Goal: Task Accomplishment & Management: Manage account settings

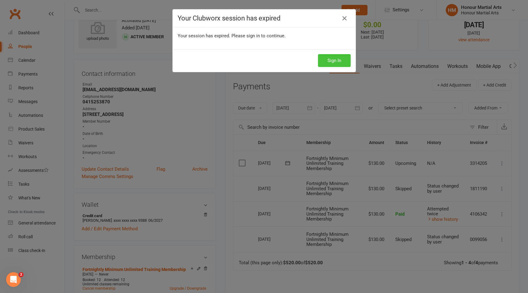
click at [337, 63] on button "Sign In" at bounding box center [334, 60] width 33 height 13
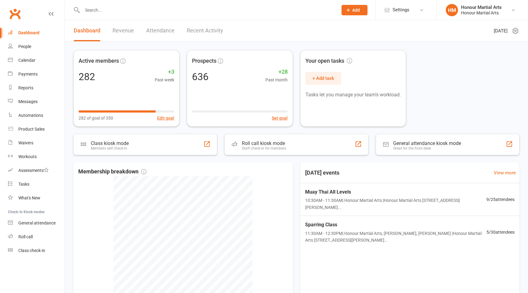
click at [130, 9] on input "text" at bounding box center [206, 10] width 253 height 9
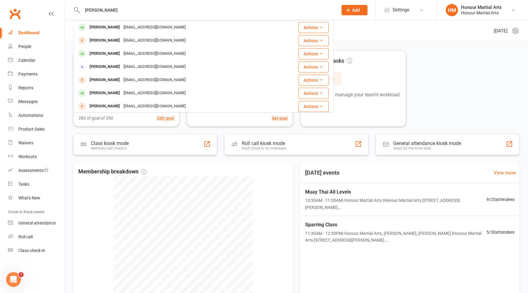
scroll to position [171, 0]
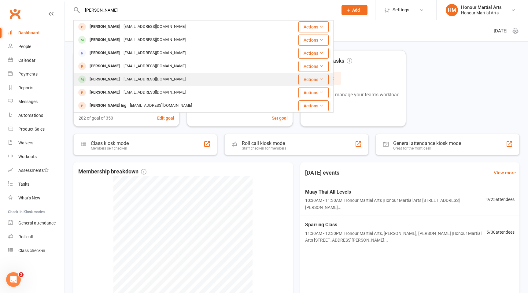
type input "[PERSON_NAME]"
click at [188, 80] on div "[PERSON_NAME] [EMAIL_ADDRESS][DOMAIN_NAME]" at bounding box center [178, 79] width 209 height 13
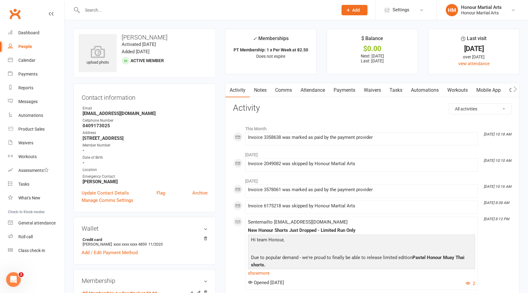
click at [346, 91] on link "Payments" at bounding box center [344, 90] width 30 height 14
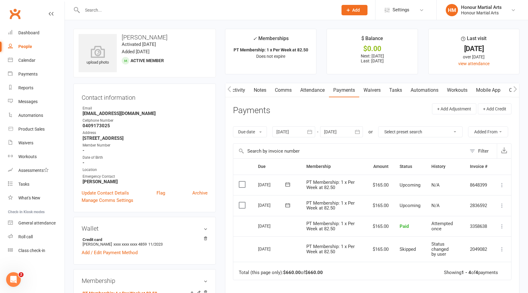
click at [503, 206] on icon at bounding box center [502, 205] width 6 height 6
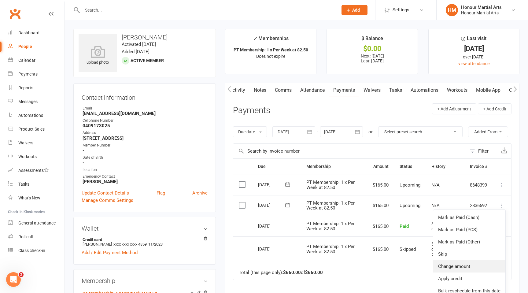
click at [475, 266] on link "Change amount" at bounding box center [469, 266] width 72 height 12
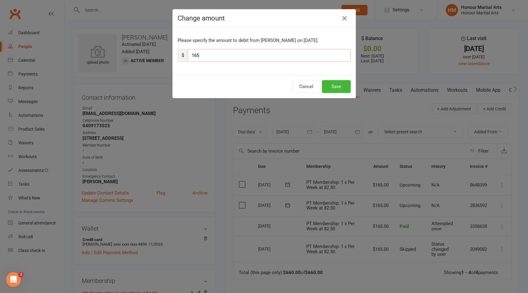
click at [206, 56] on input "165" at bounding box center [269, 55] width 163 height 13
type input "82.5"
click at [328, 83] on button "Save" at bounding box center [336, 86] width 29 height 13
